Goal: Find specific page/section: Find specific page/section

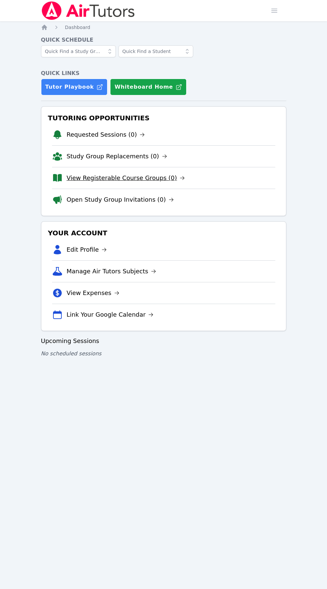
click at [86, 174] on link "View Registerable Course Groups (0)" at bounding box center [126, 177] width 118 height 9
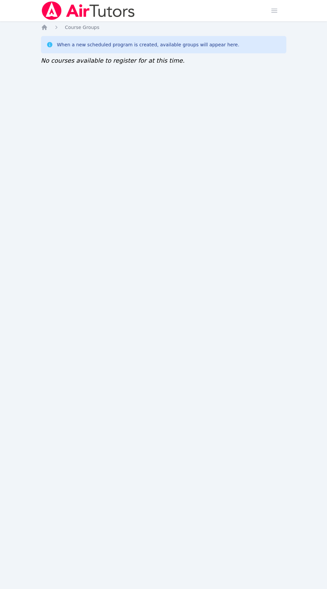
click at [186, 364] on div "Home Sessions Study Groups Students Messages Open user menu [PERSON_NAME] Open …" at bounding box center [163, 294] width 327 height 589
